Goal: Transaction & Acquisition: Purchase product/service

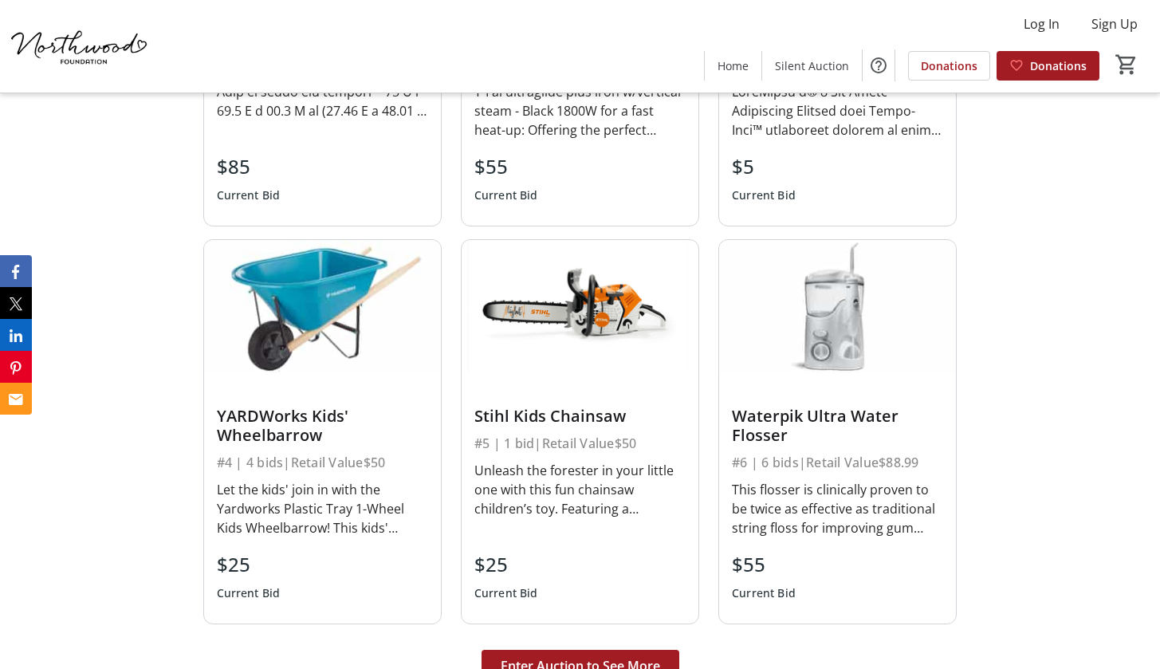
scroll to position [3771, 0]
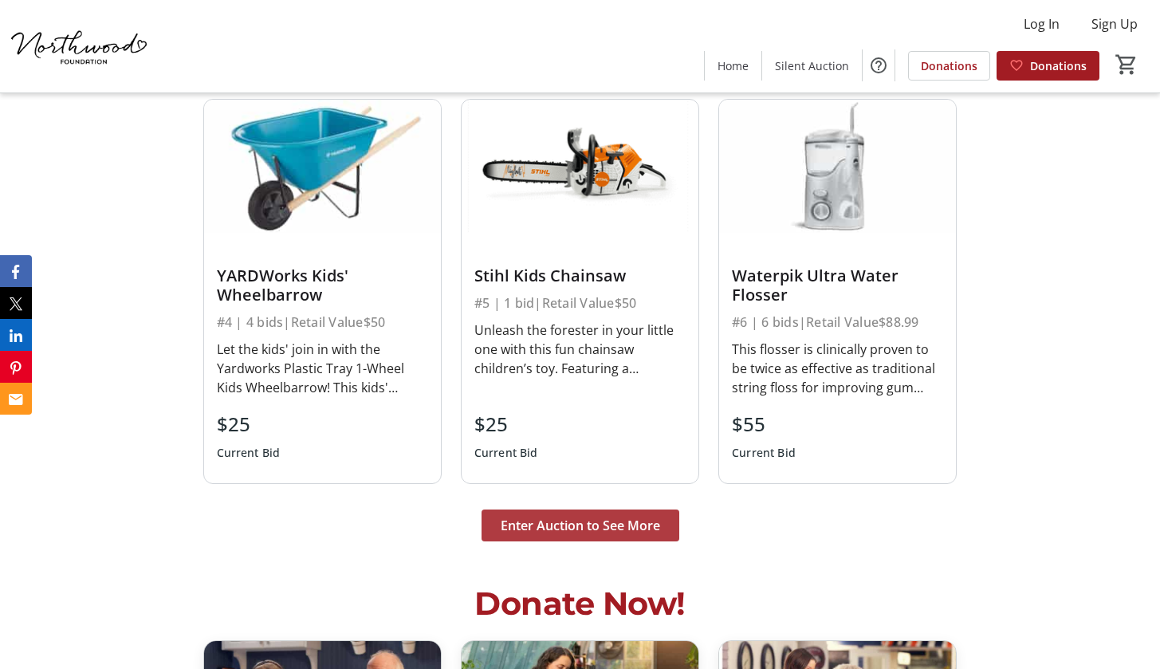
click at [586, 525] on span "Enter Auction to See More" at bounding box center [580, 525] width 159 height 19
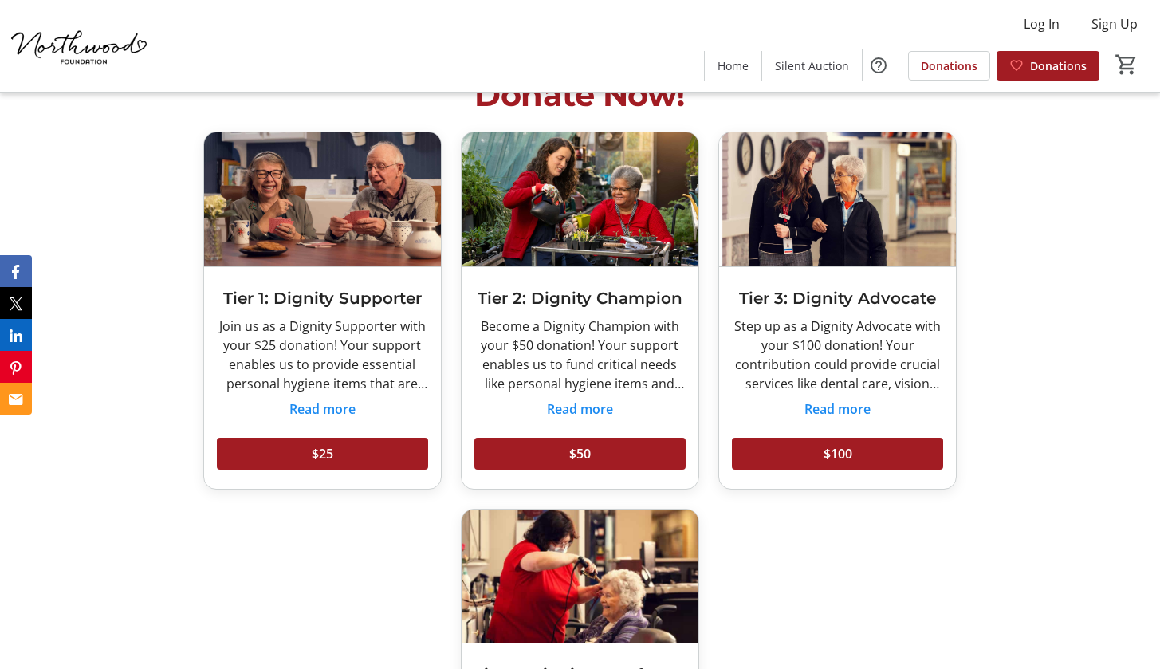
scroll to position [4283, 0]
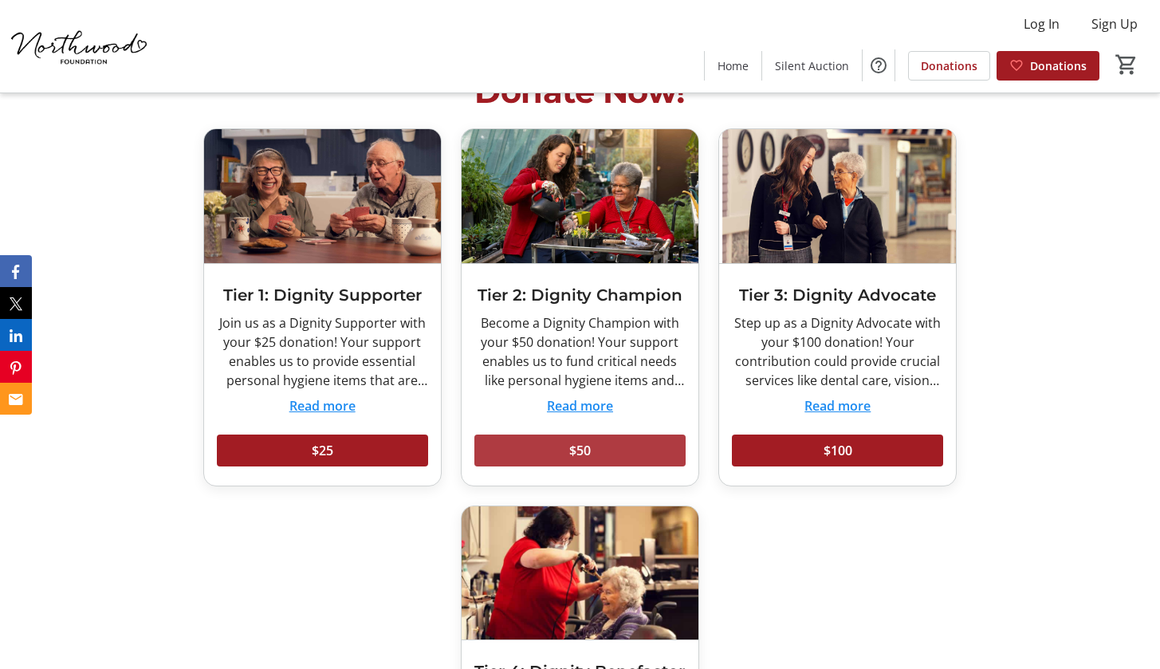
click at [588, 447] on span "$50" at bounding box center [580, 450] width 22 height 19
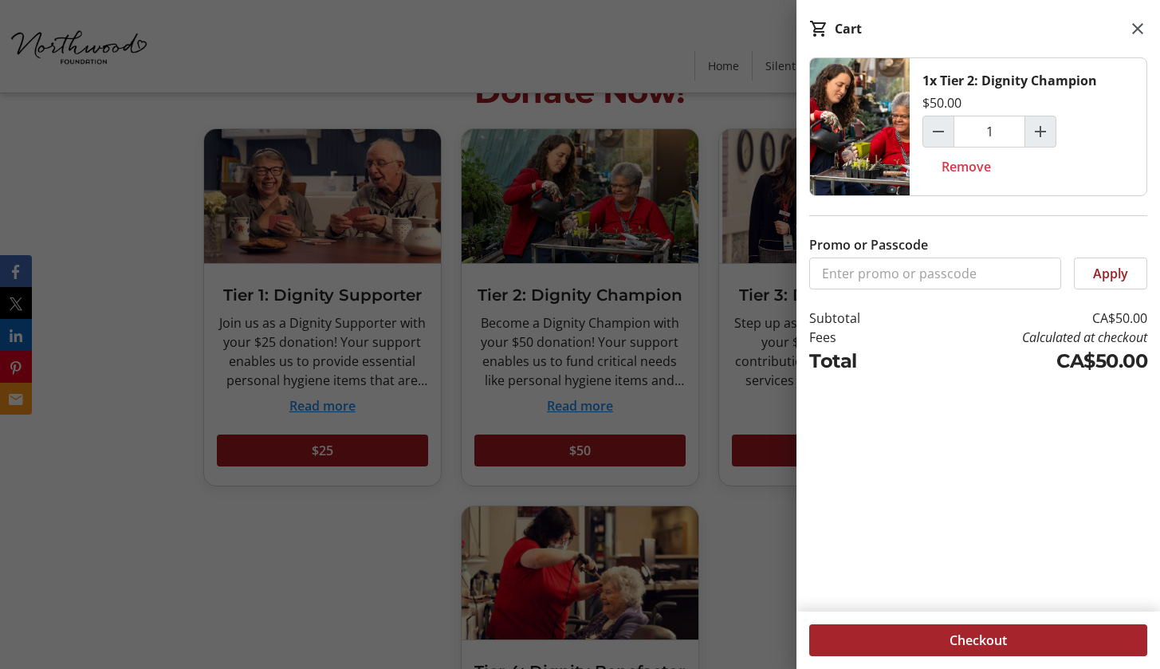
click at [998, 635] on span "Checkout" at bounding box center [977, 640] width 57 height 19
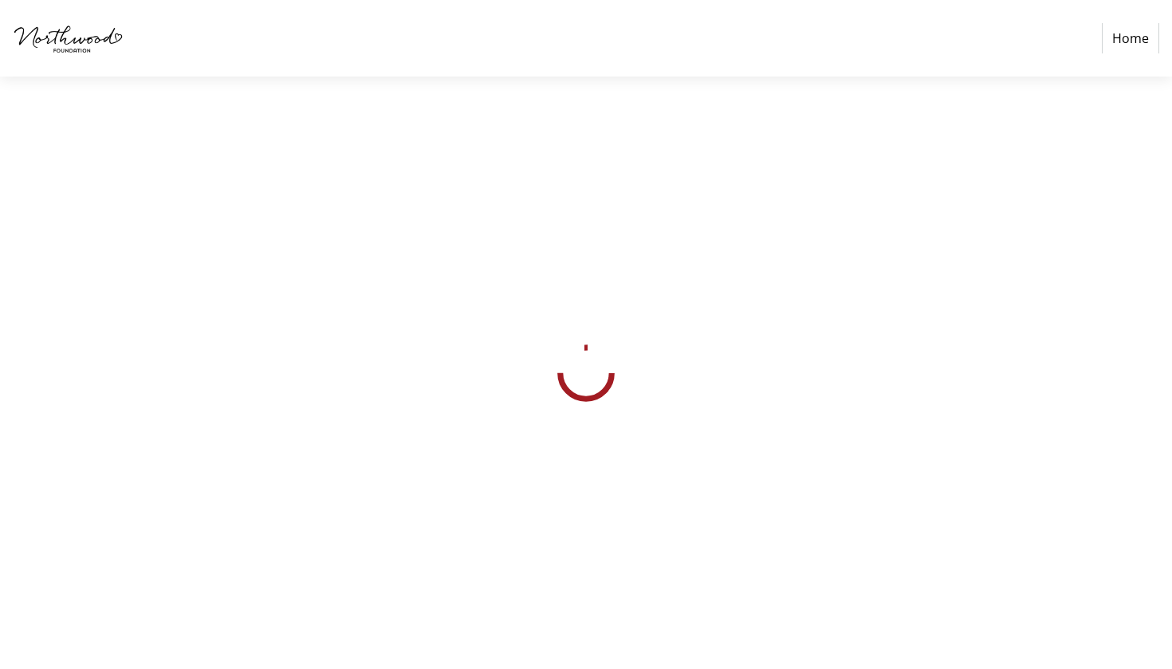
select select "CA"
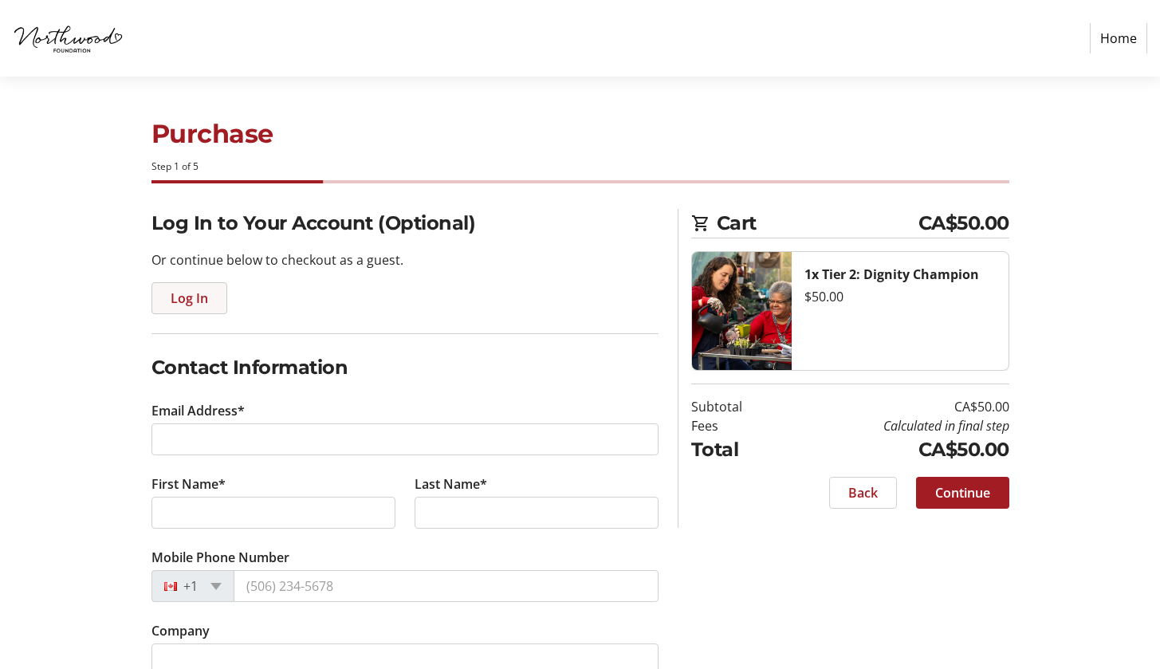
click at [198, 299] on span "Log In" at bounding box center [189, 298] width 37 height 19
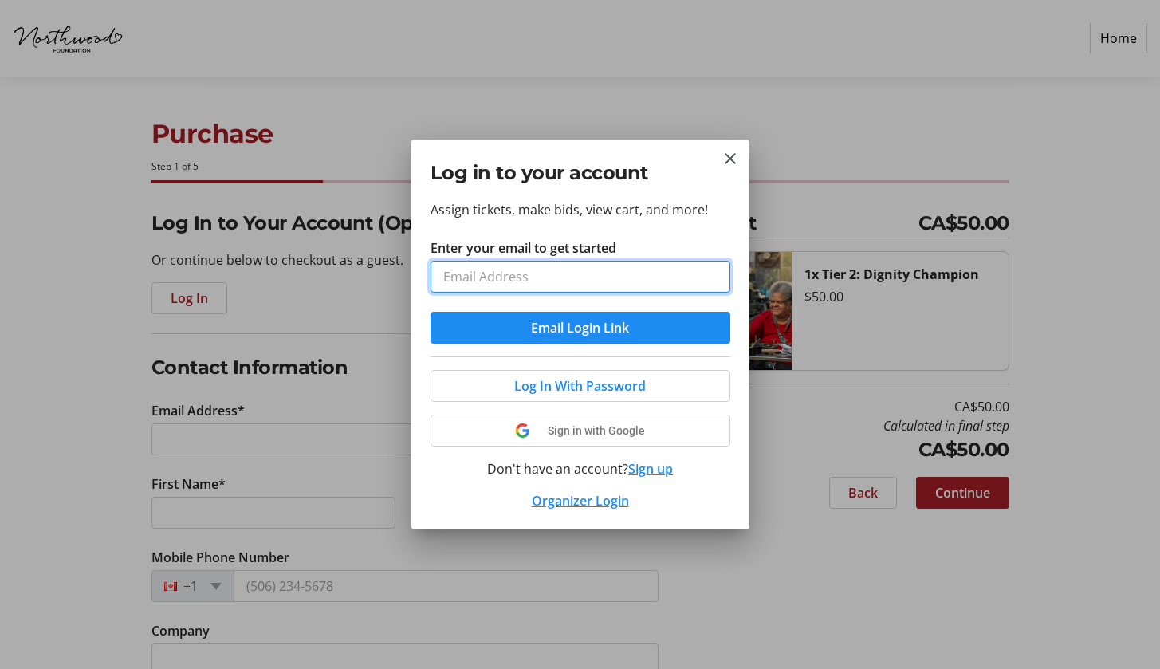
type input "[EMAIL_ADDRESS][DOMAIN_NAME]"
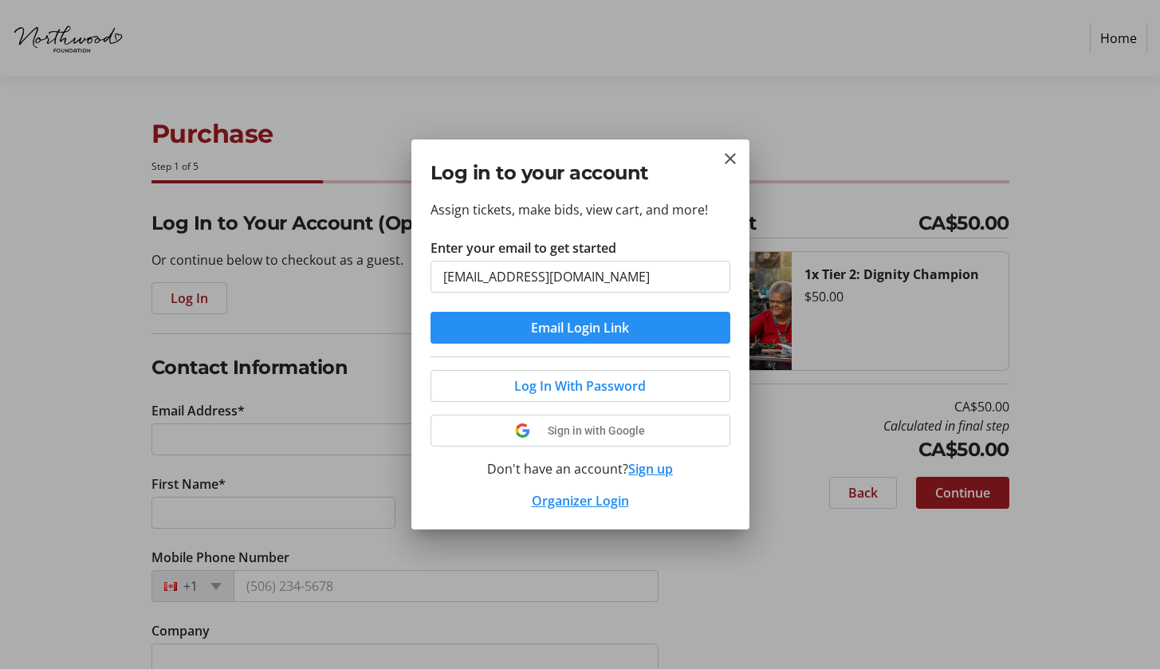
click at [566, 328] on span "Email Login Link" at bounding box center [580, 327] width 98 height 19
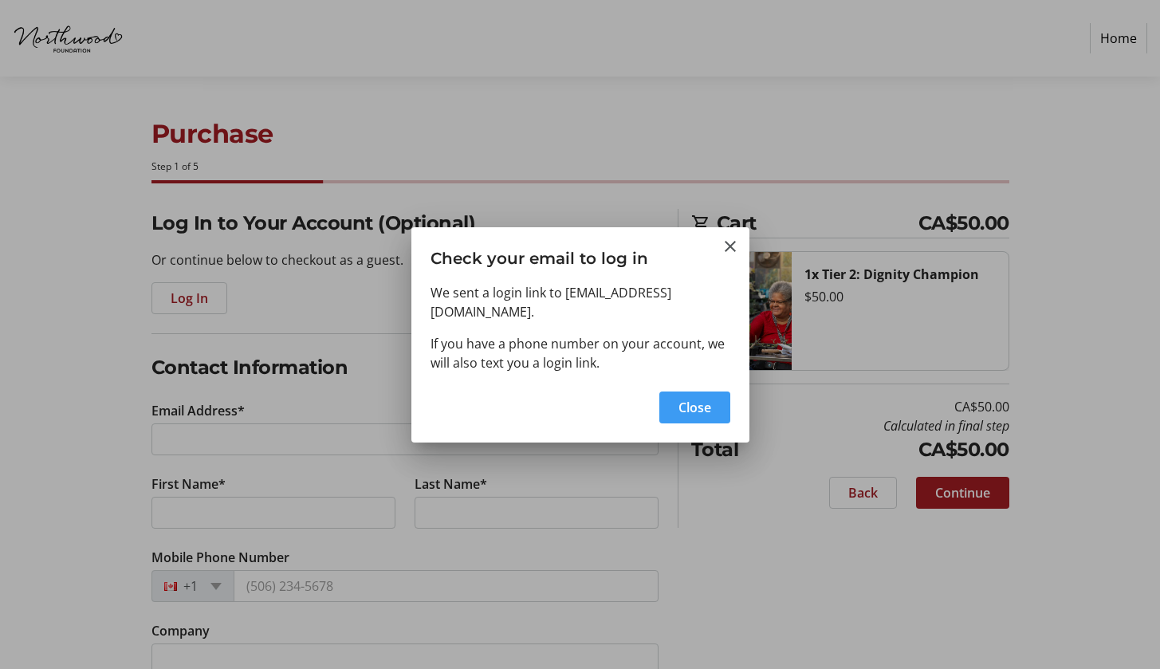
click at [693, 399] on span "Close" at bounding box center [694, 407] width 33 height 19
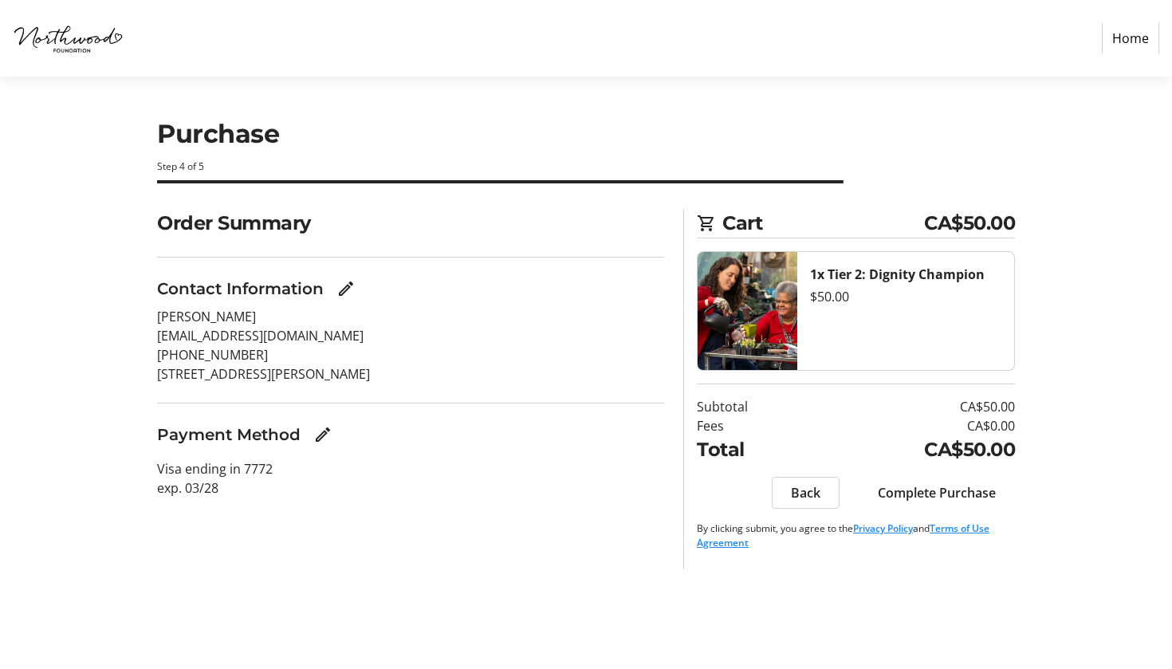
click at [955, 497] on span "Complete Purchase" at bounding box center [937, 492] width 118 height 19
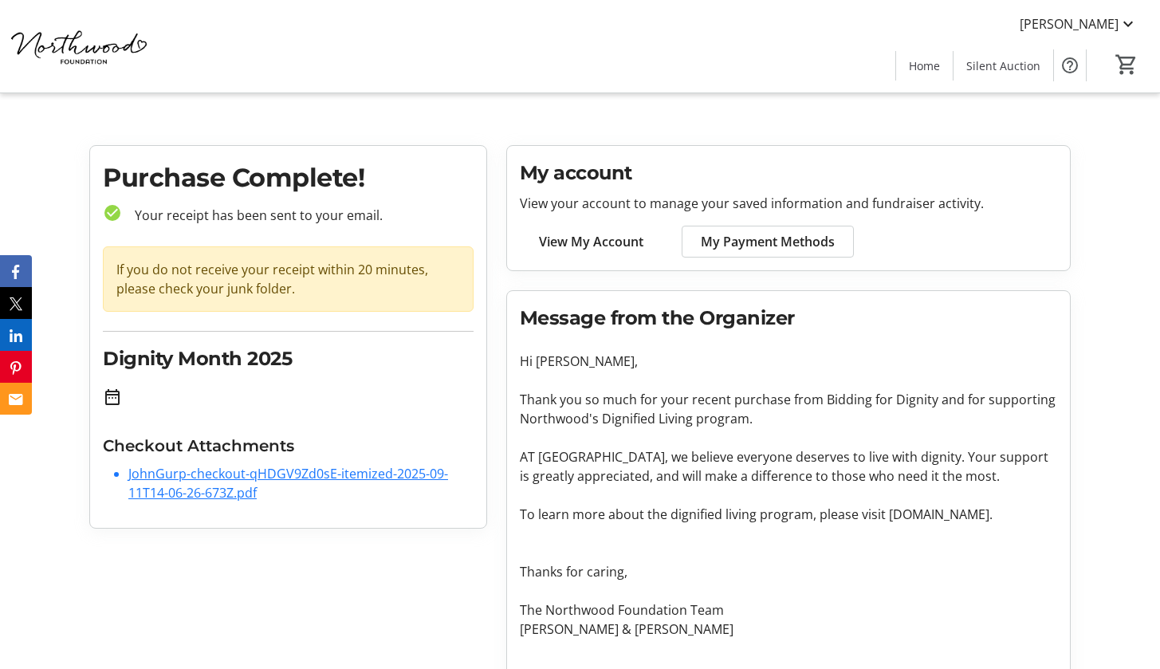
scroll to position [3, 0]
